Goal: Task Accomplishment & Management: Complete application form

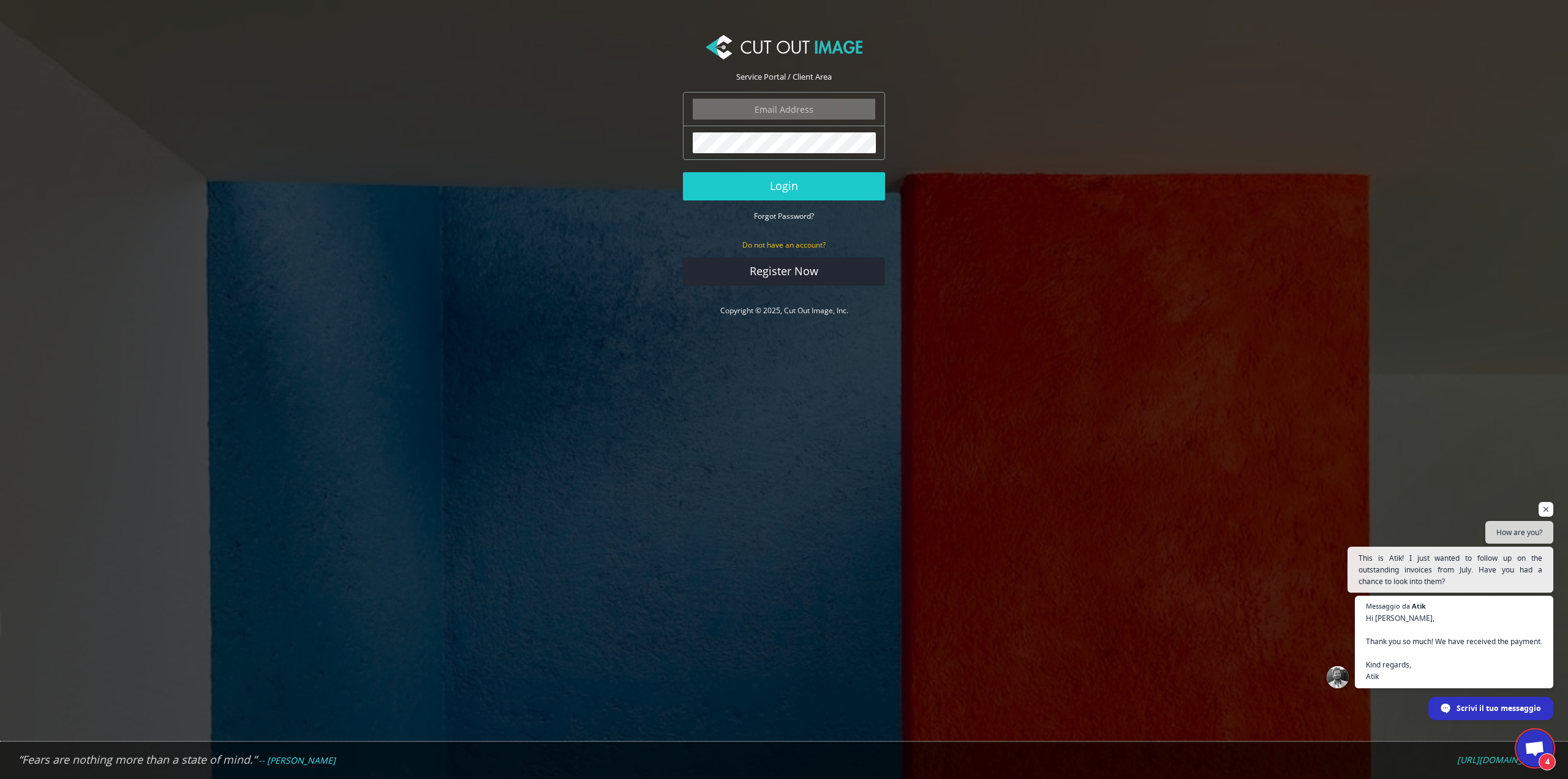
scroll to position [204, 0]
type input "info.tobestudio@gmail.com"
click at [777, 184] on button "Login" at bounding box center [784, 186] width 202 height 28
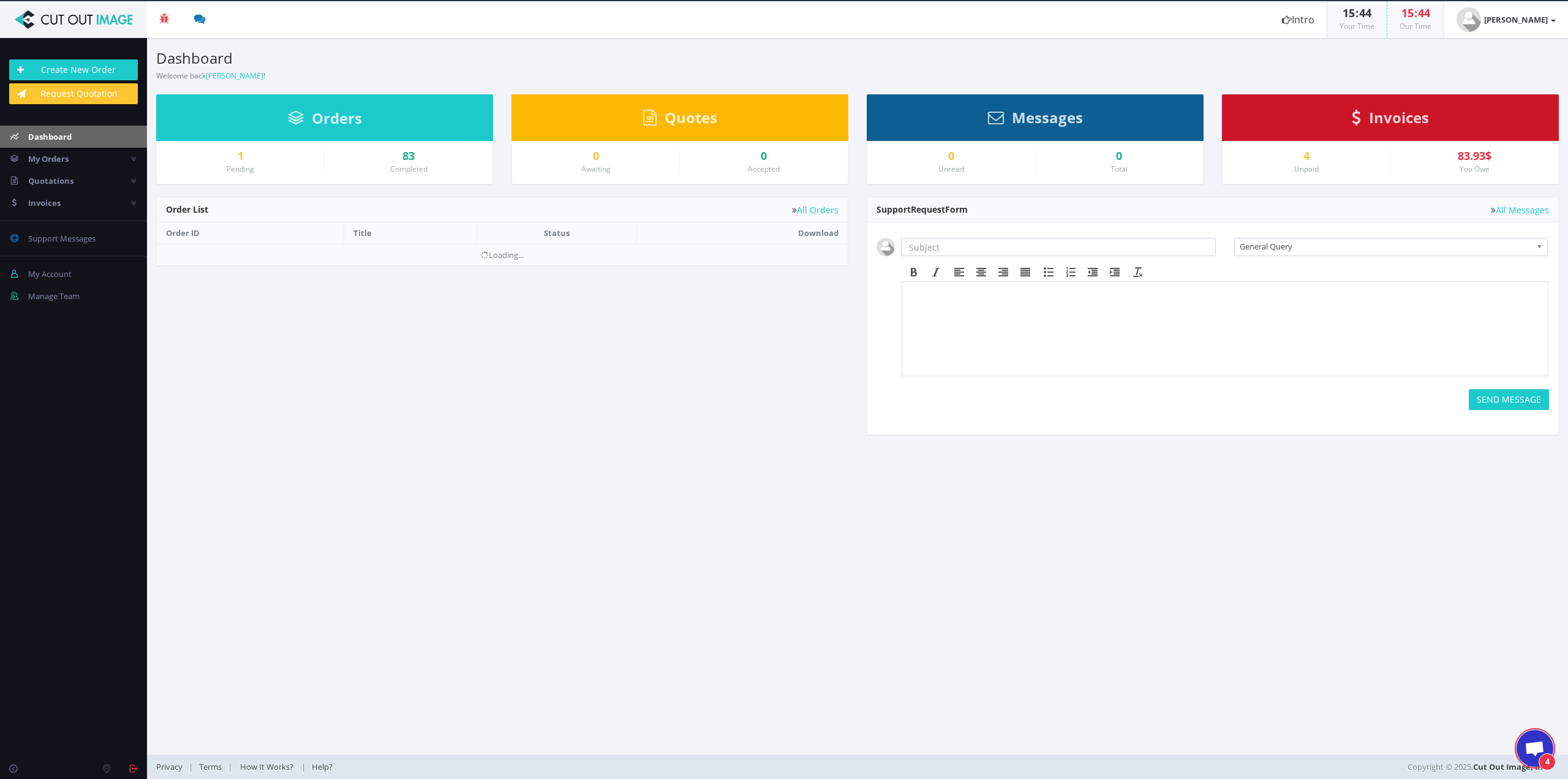
scroll to position [204, 0]
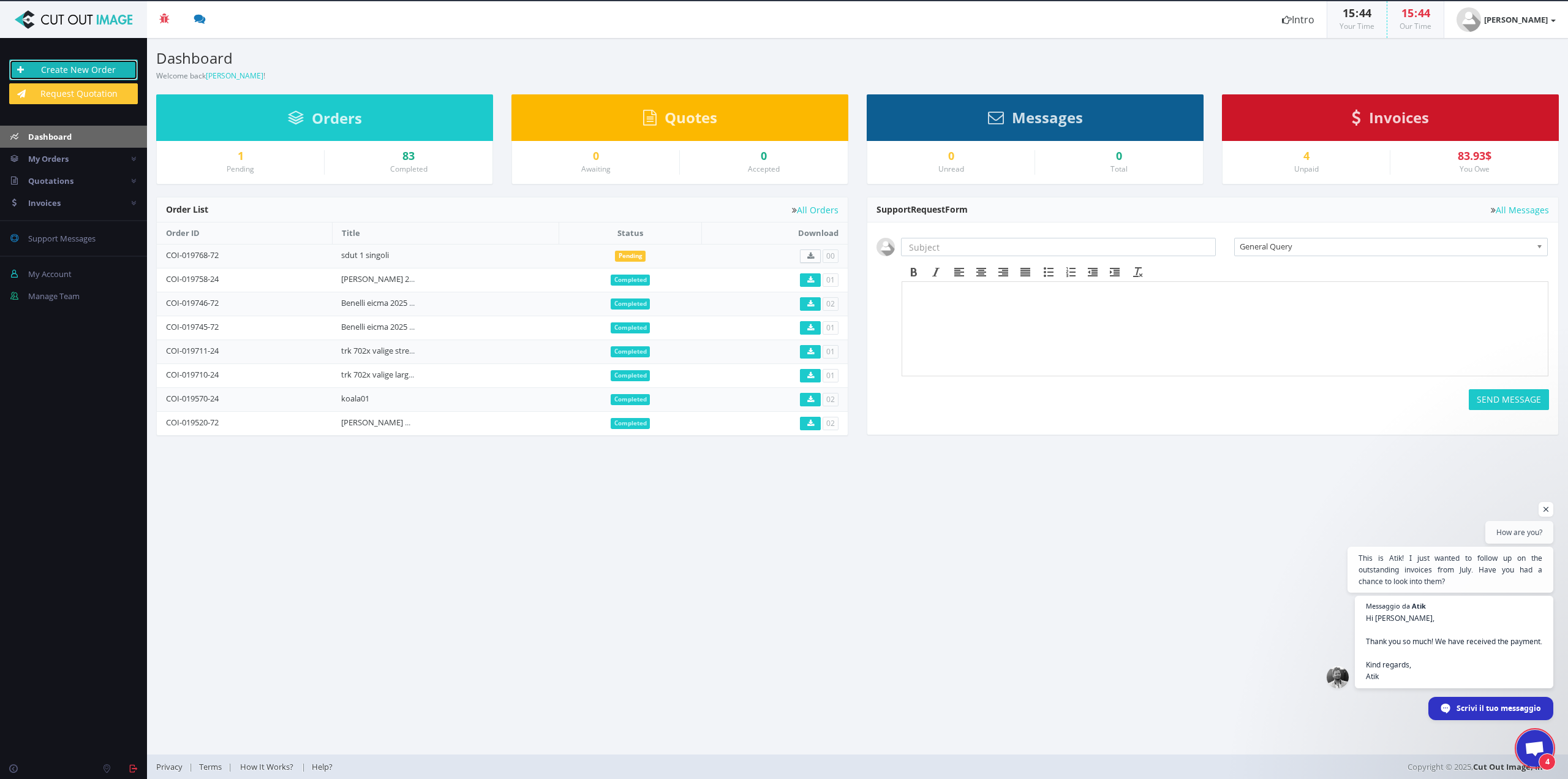
click at [98, 74] on link "Create New Order" at bounding box center [73, 70] width 128 height 21
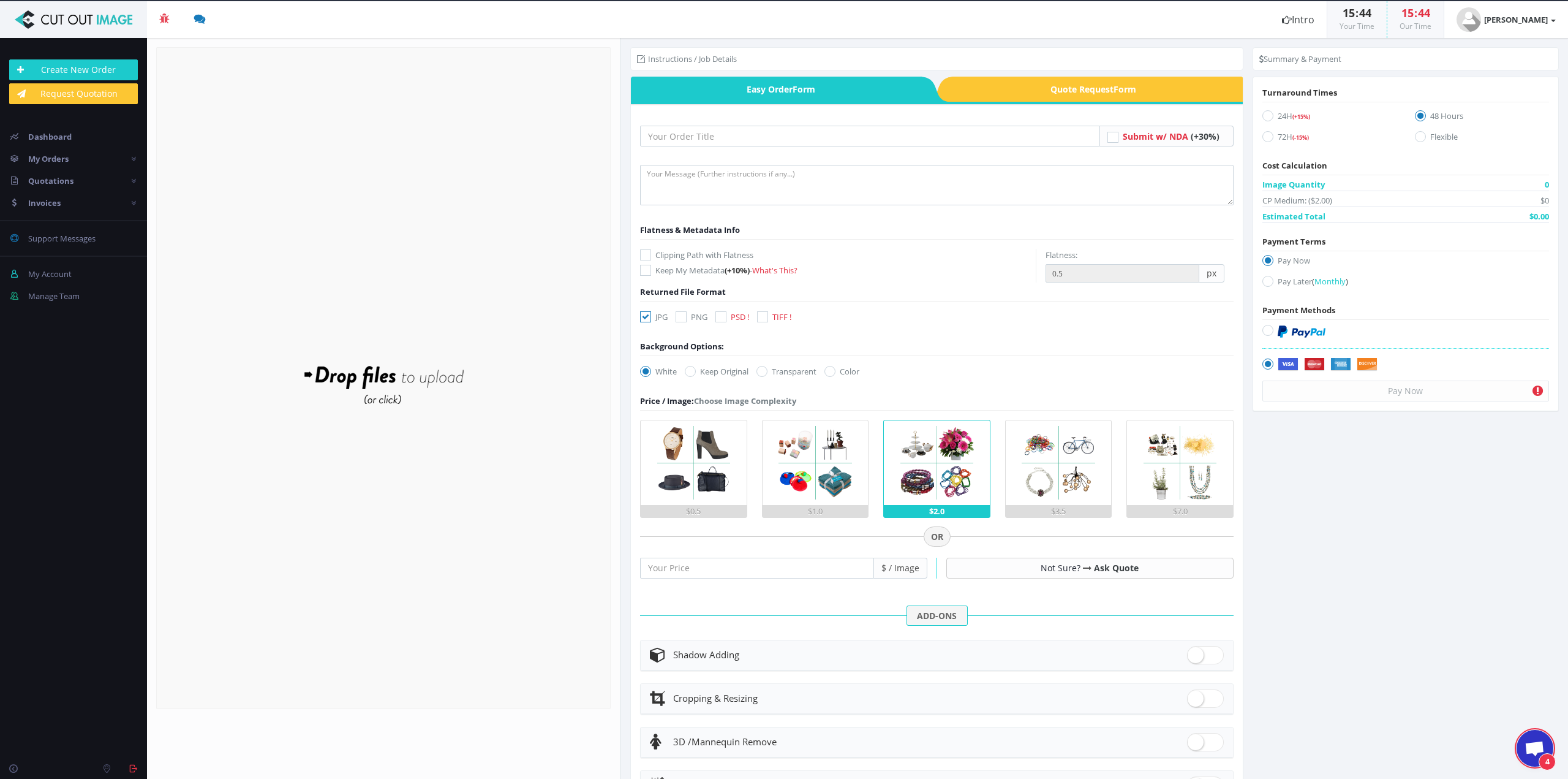
scroll to position [204, 0]
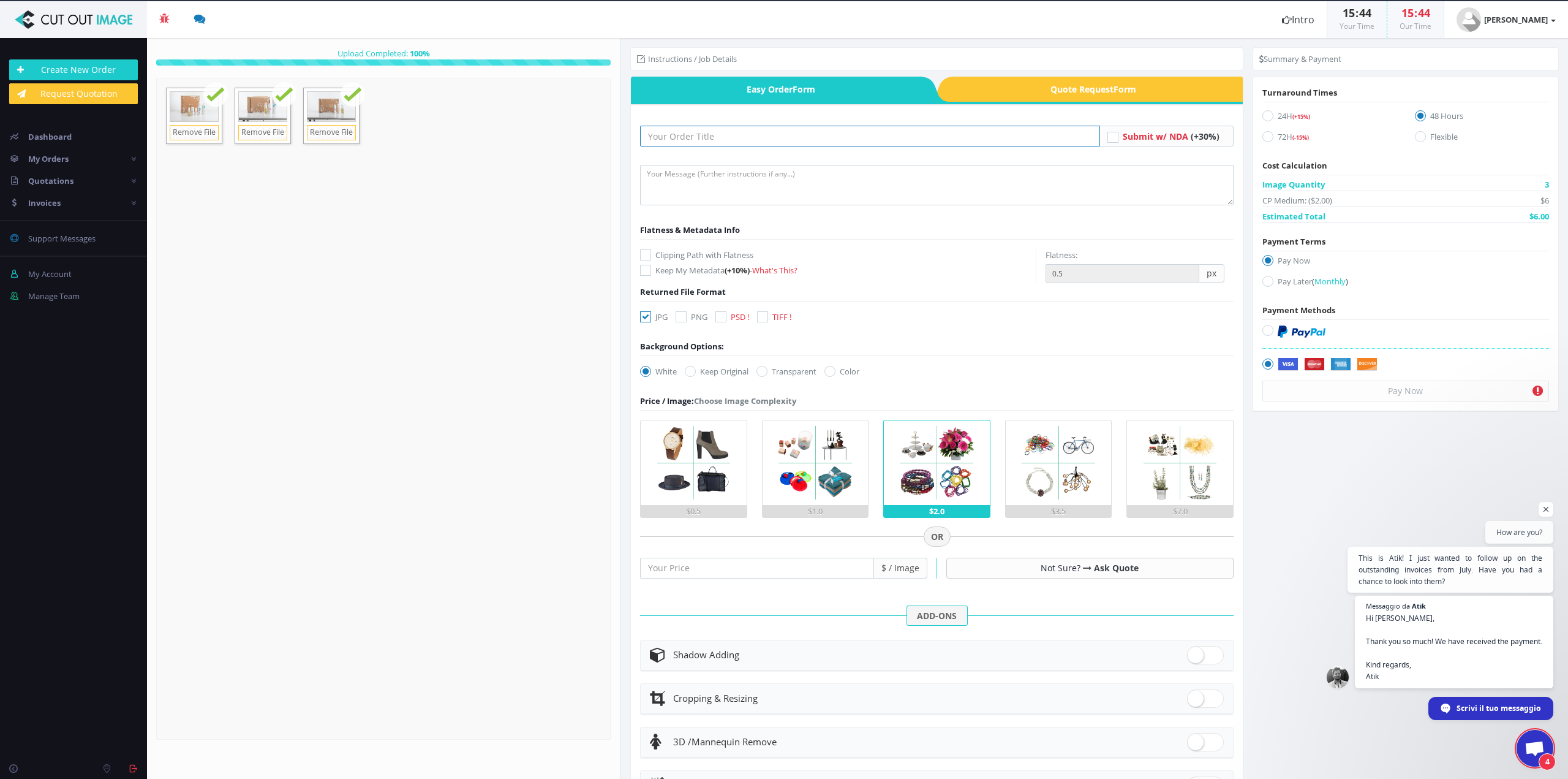
click at [662, 136] on input "text" at bounding box center [870, 136] width 460 height 21
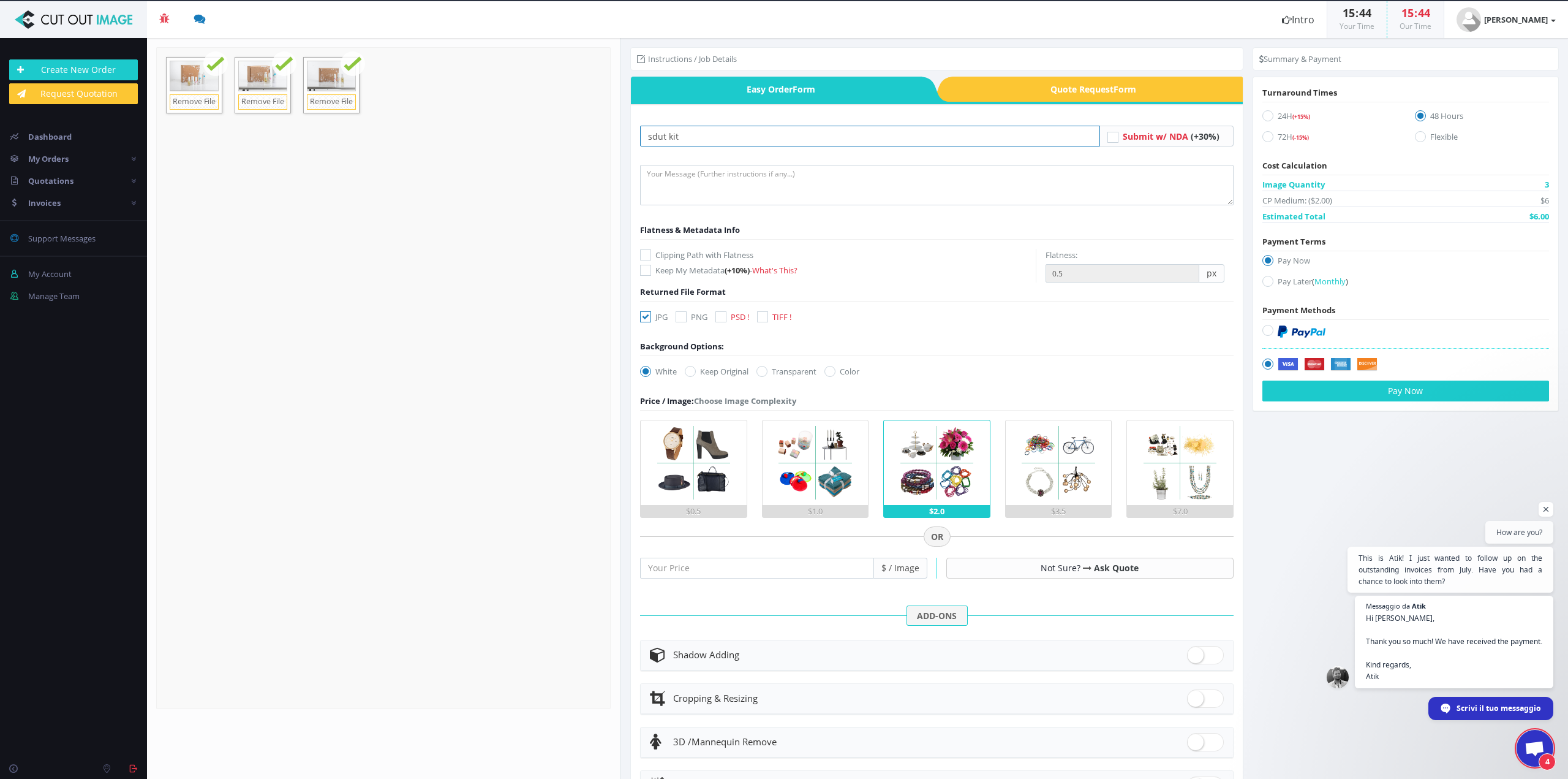
type input "sdut kit"
click at [697, 188] on textarea at bounding box center [936, 185] width 593 height 40
click at [807, 476] on img at bounding box center [815, 463] width 85 height 85
click at [0, 0] on input "$1.0" at bounding box center [0, 0] width 0 height 0
click at [698, 179] on textarea at bounding box center [936, 185] width 593 height 40
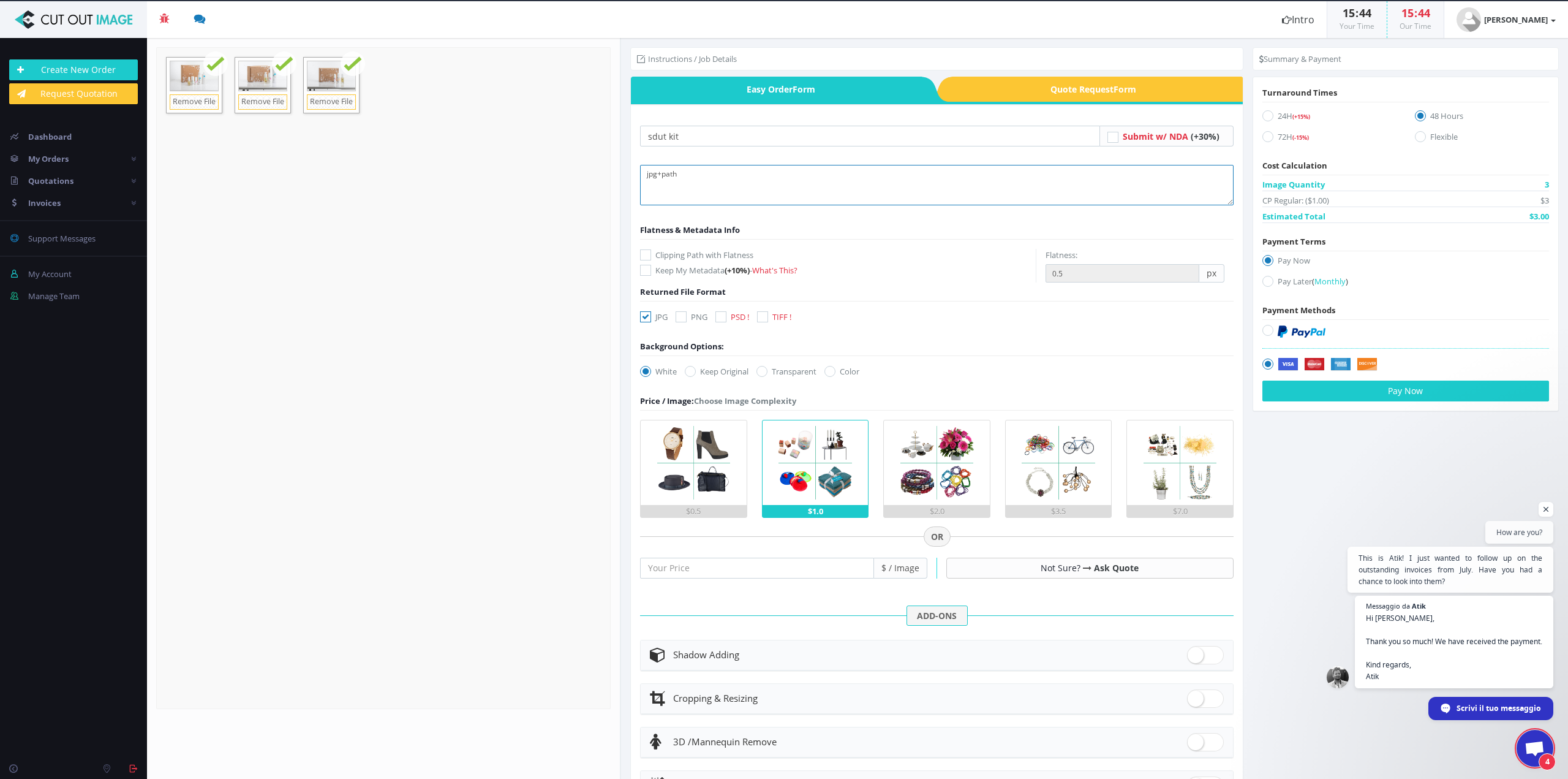
type textarea "jpg+path"
click at [701, 370] on label "Keep Original" at bounding box center [716, 371] width 64 height 12
click at [696, 370] on input "Keep Original" at bounding box center [692, 372] width 8 height 8
radio input "true"
drag, startPoint x: 666, startPoint y: 136, endPoint x: 819, endPoint y: 113, distance: 154.7
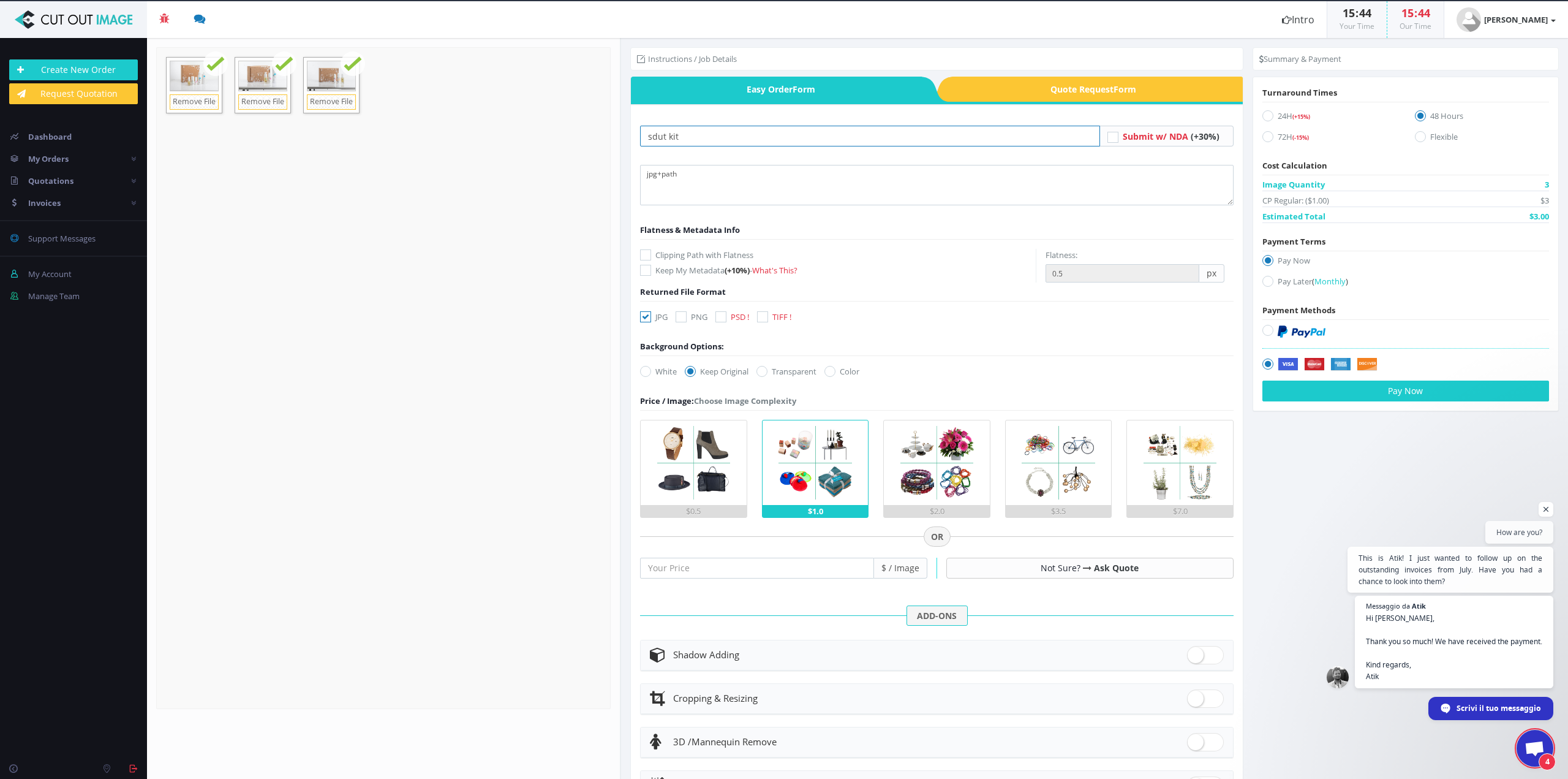
click at [667, 136] on input "sdut kit" at bounding box center [870, 136] width 460 height 21
type input "sdut 2 kit"
click at [1287, 280] on label "Pay Later ( Monthly )" at bounding box center [1406, 283] width 287 height 16
click at [1273, 280] on input "Pay Later ( Monthly )" at bounding box center [1269, 281] width 8 height 8
radio input "true"
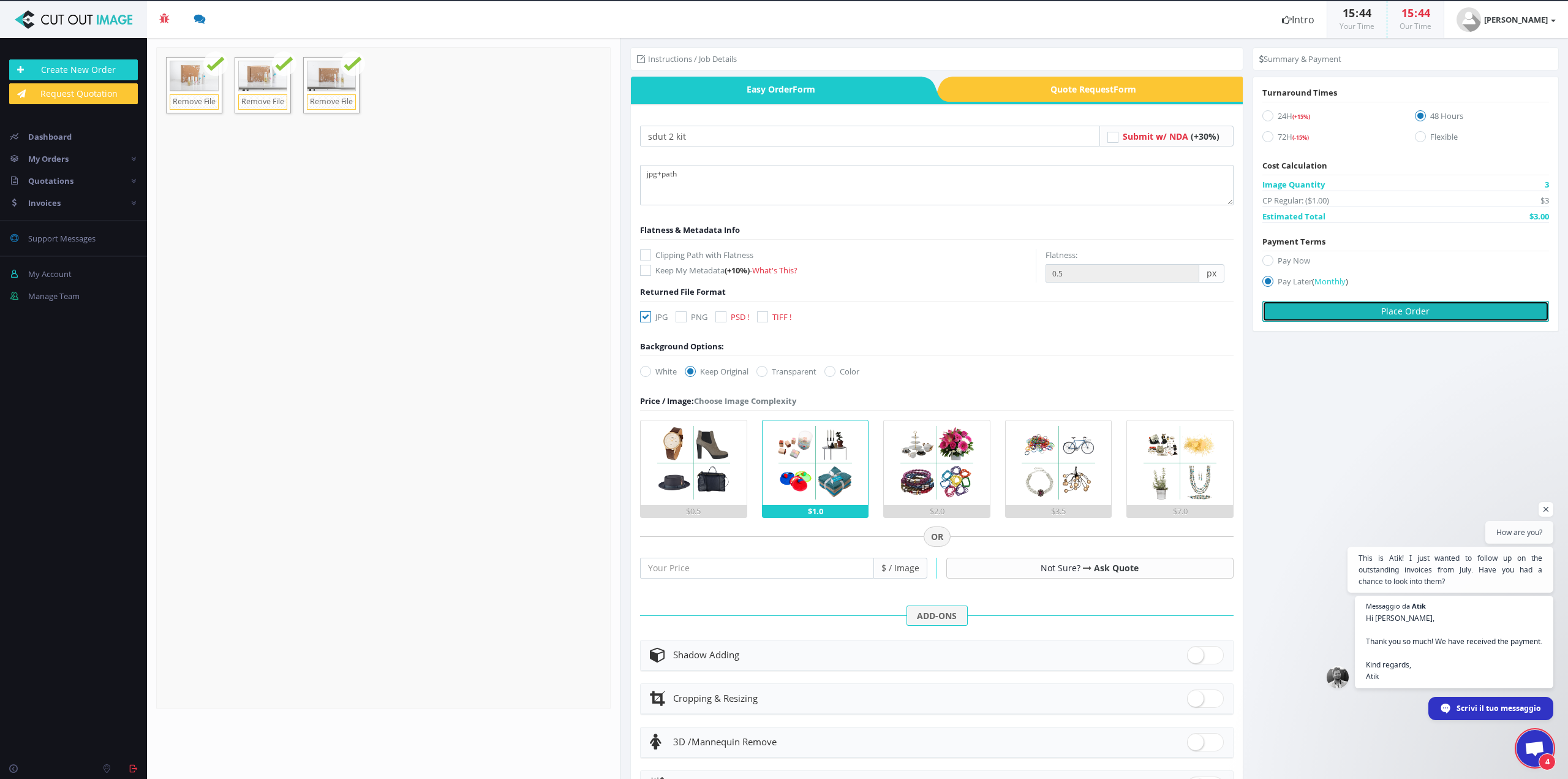
click at [1367, 314] on button "Place Order" at bounding box center [1406, 311] width 287 height 21
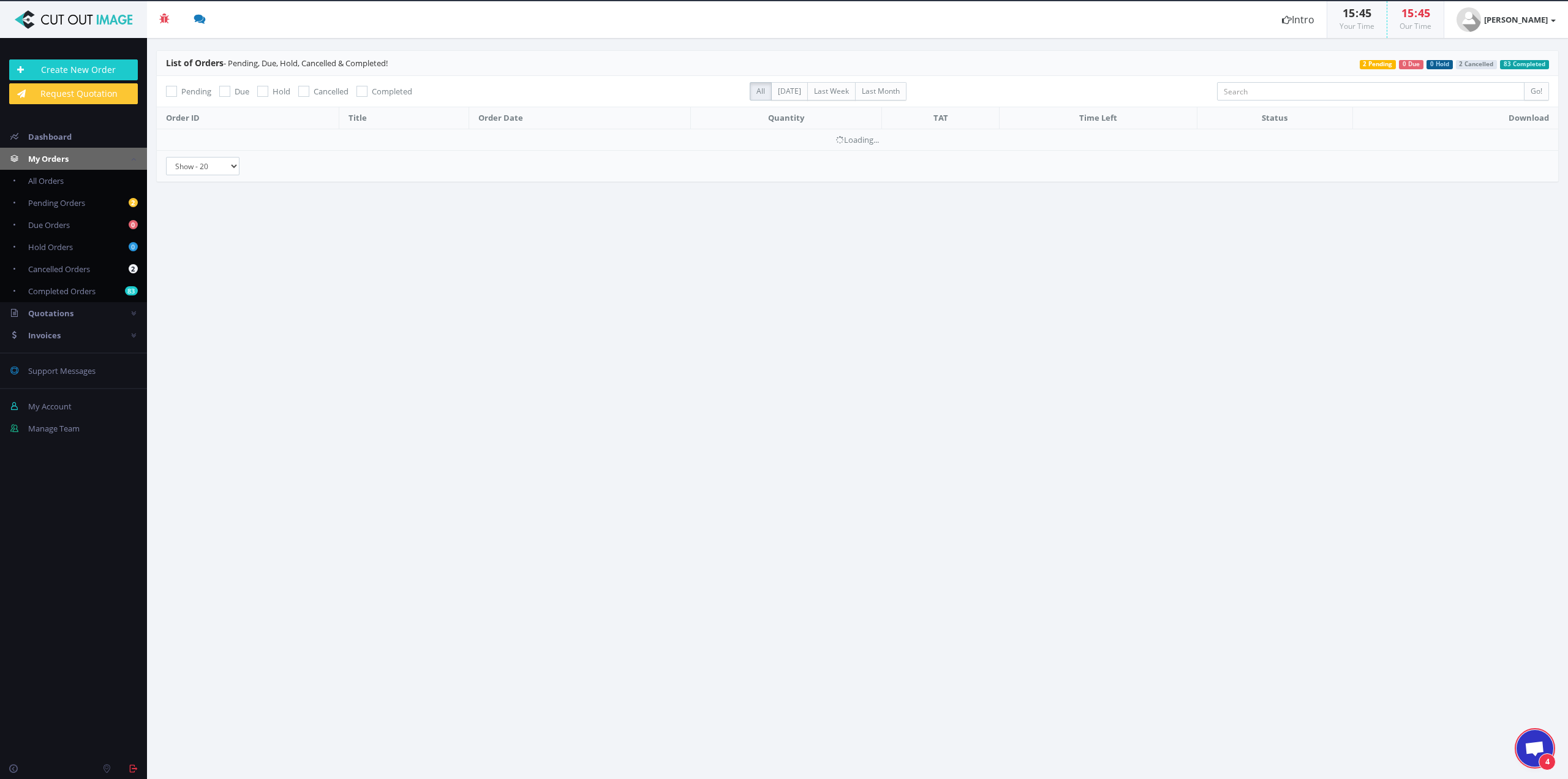
scroll to position [204, 0]
